Goal: Task Accomplishment & Management: Manage account settings

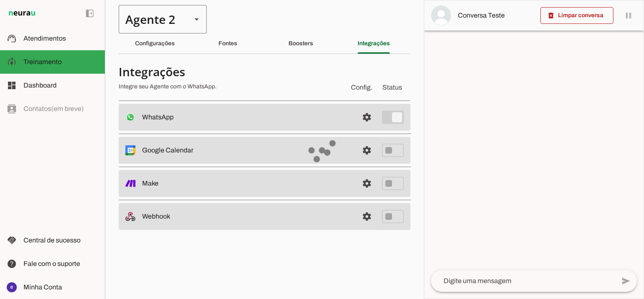
drag, startPoint x: 0, startPoint y: 0, endPoint x: 166, endPoint y: 24, distance: 167.7
click at [181, 6] on div "Agente 2" at bounding box center [152, 19] width 66 height 29
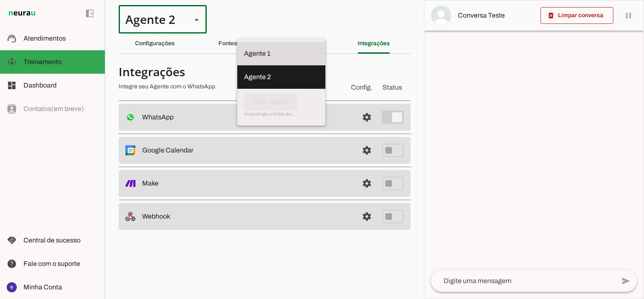
click at [244, 49] on slot at bounding box center [281, 54] width 75 height 10
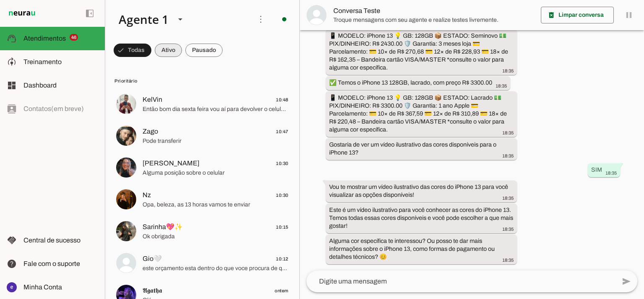
click at [151, 57] on span at bounding box center [133, 50] width 38 height 20
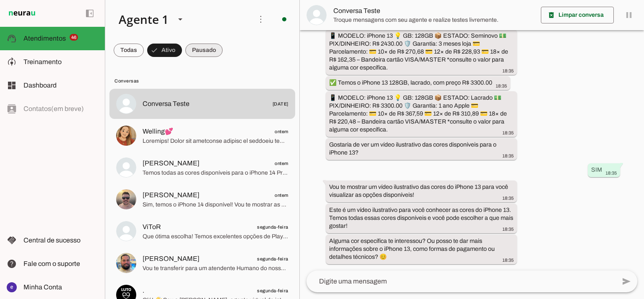
click at [144, 44] on span at bounding box center [129, 50] width 30 height 20
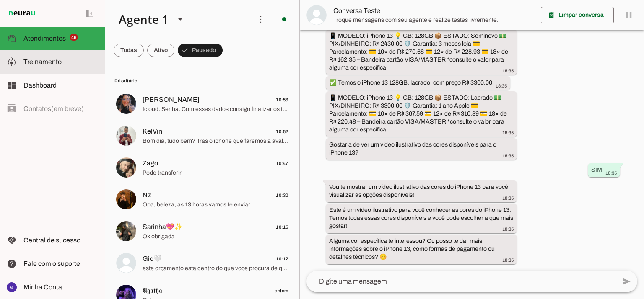
click at [57, 54] on md-item "model_training Treinamento Treinamento" at bounding box center [52, 61] width 105 height 23
type textarea "Lore: Ipsu Dolor: Sitametco ad ElitsEddo Eiusmodte: In utlabore et Doloremag - …"
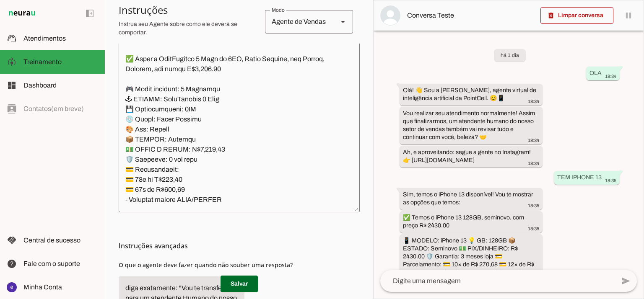
scroll to position [6093, 0]
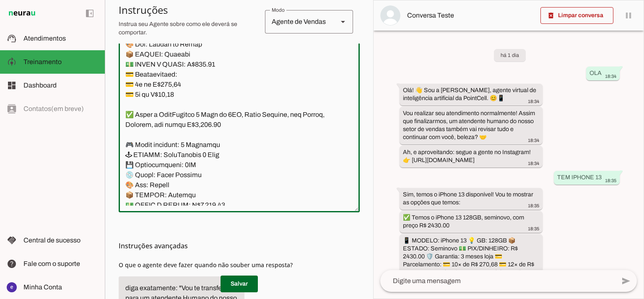
drag, startPoint x: 181, startPoint y: 175, endPoint x: 122, endPoint y: 117, distance: 82.4
click at [122, 117] on textarea at bounding box center [239, 115] width 241 height 181
